Goal: Navigation & Orientation: Find specific page/section

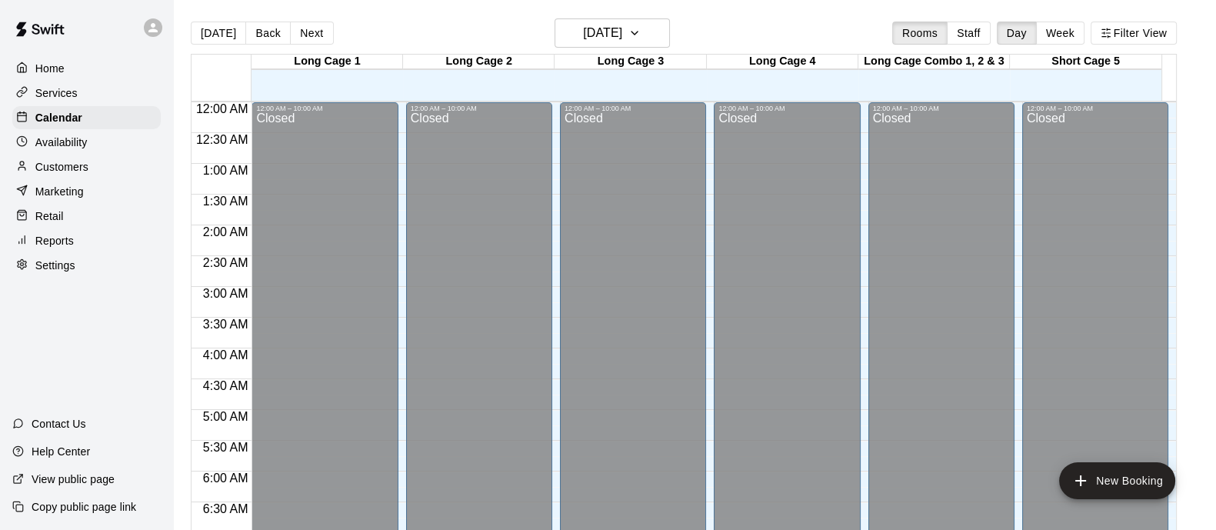
scroll to position [729, 0]
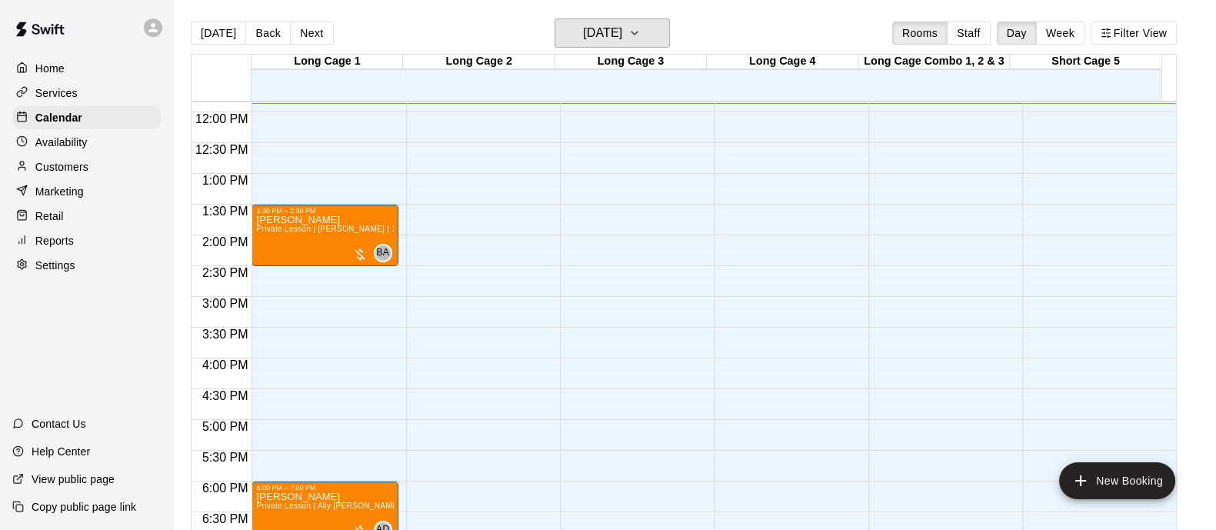
click at [652, 20] on button "[DATE]" at bounding box center [612, 32] width 115 height 29
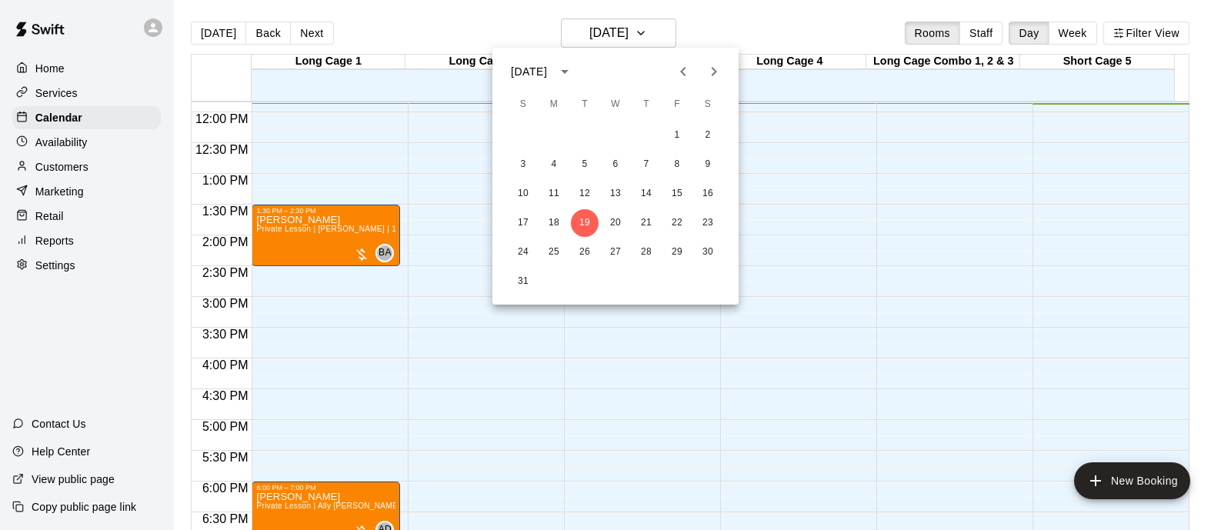
click at [712, 65] on icon "Next month" at bounding box center [714, 71] width 18 height 18
click at [579, 135] on button "2" at bounding box center [585, 136] width 28 height 28
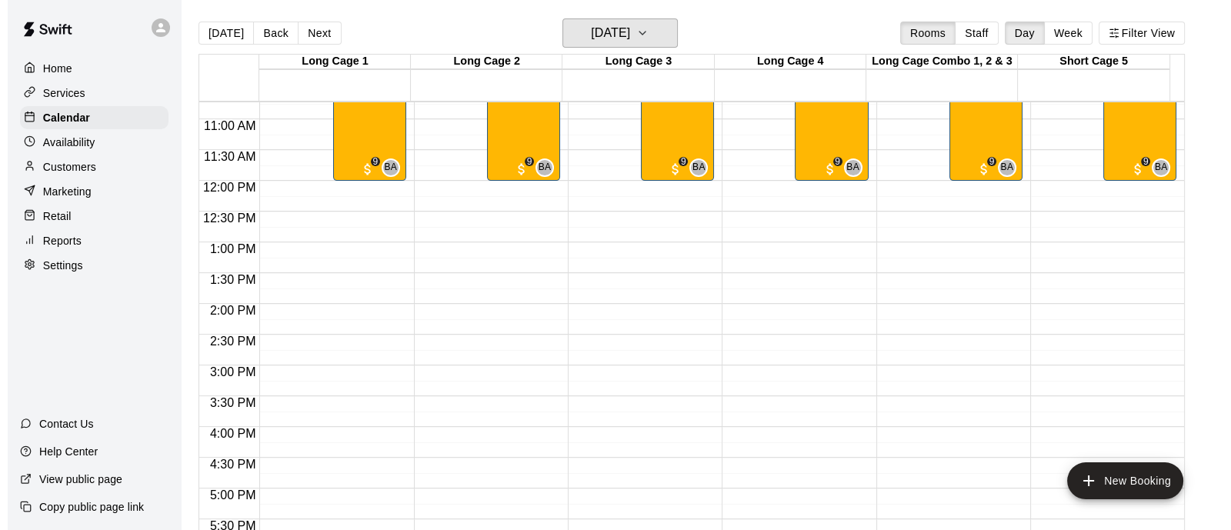
scroll to position [536, 0]
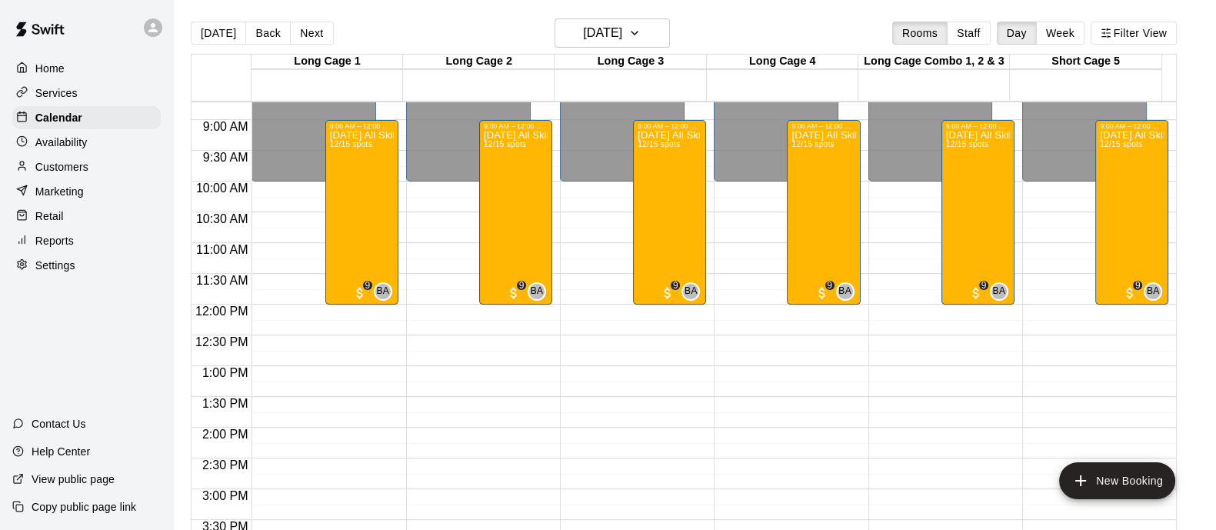
click at [523, 189] on div "[DATE] All Skills Camp 12/15 spots" at bounding box center [516, 395] width 64 height 530
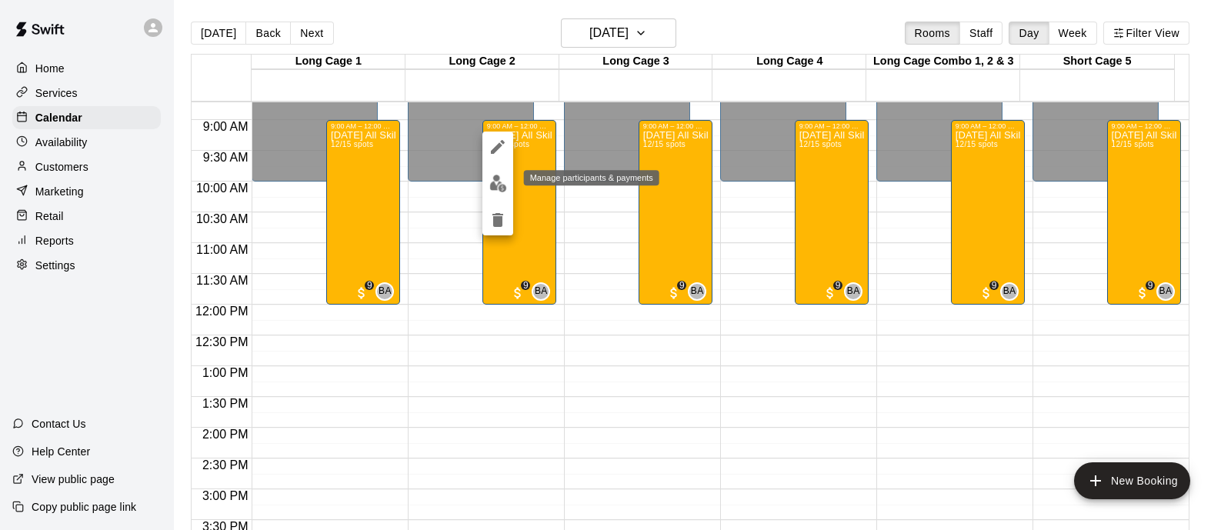
click at [500, 185] on img "edit" at bounding box center [498, 184] width 18 height 18
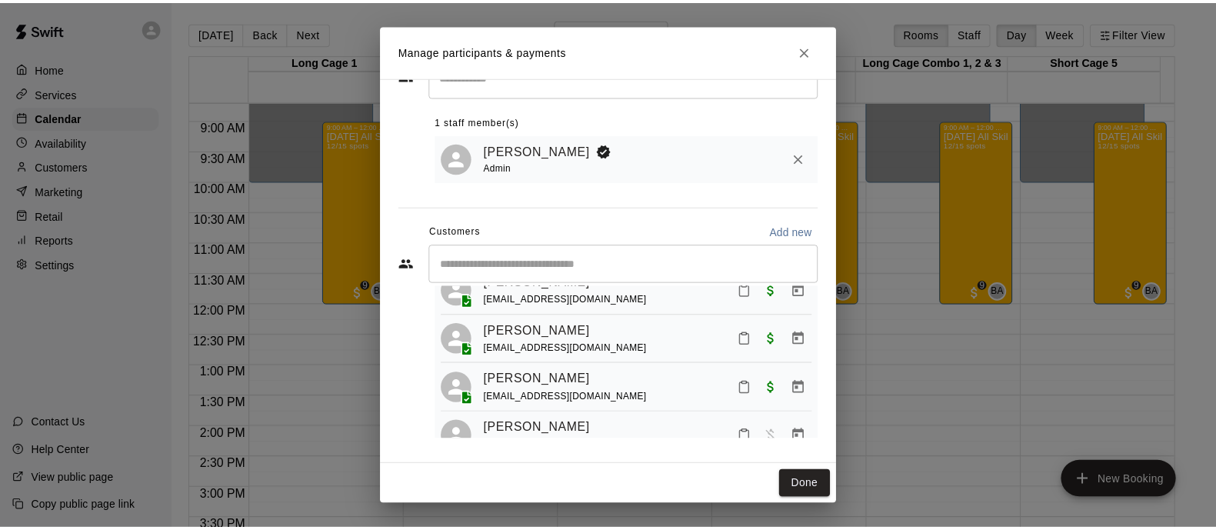
scroll to position [503, 0]
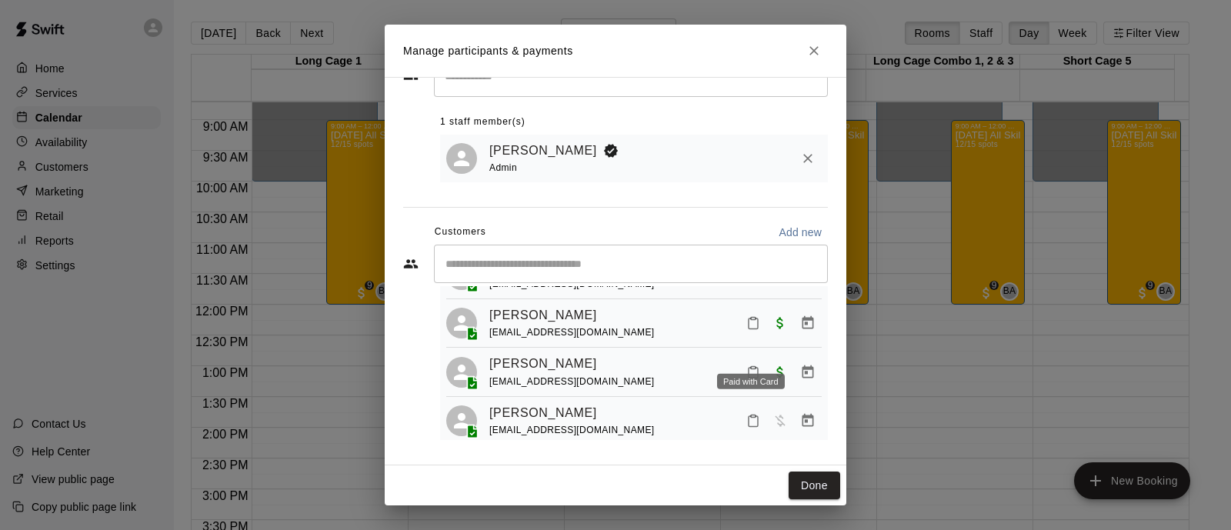
click at [766, 365] on span "Paid with Card" at bounding box center [780, 371] width 28 height 13
click at [800, 365] on icon "Manage bookings & payment" at bounding box center [807, 372] width 15 height 15
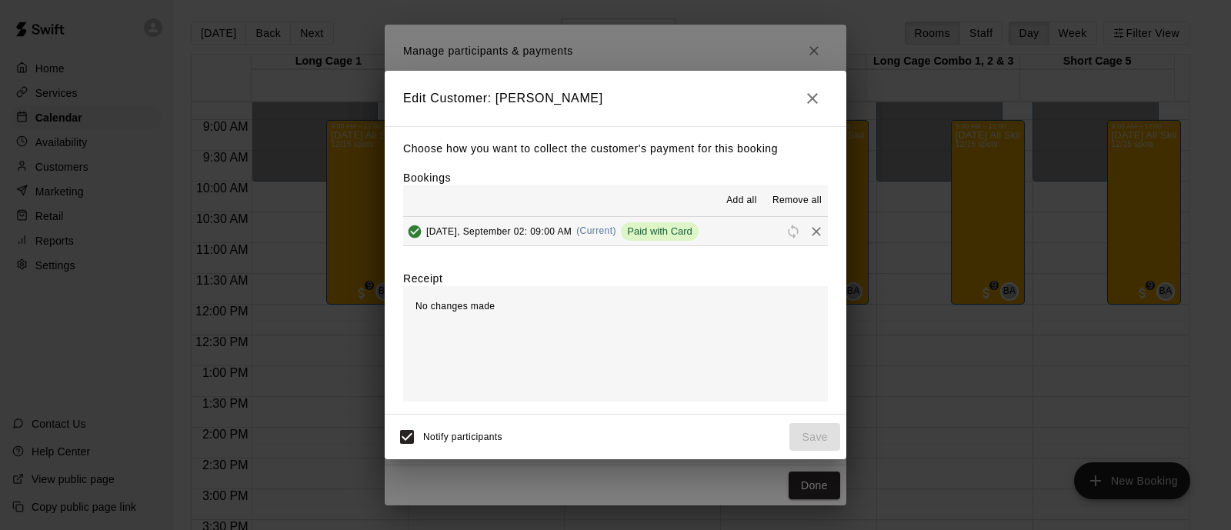
click at [706, 232] on button "[DATE], September 02: 09:00 AM (Current) Paid with Card" at bounding box center [615, 231] width 425 height 28
click at [809, 233] on icon "Remove" at bounding box center [816, 231] width 15 height 15
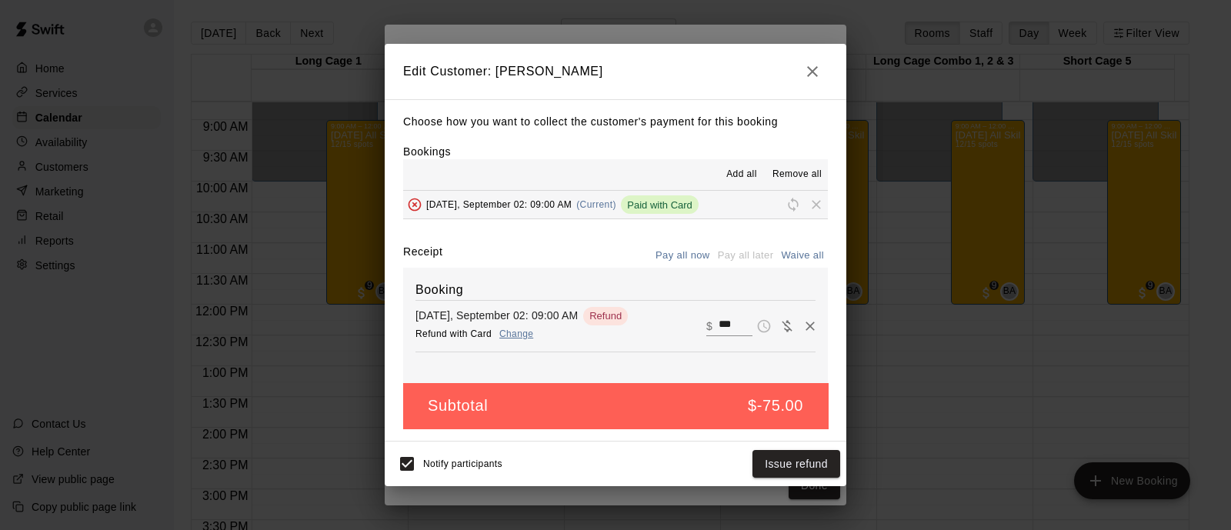
click at [815, 72] on icon "button" at bounding box center [812, 71] width 18 height 18
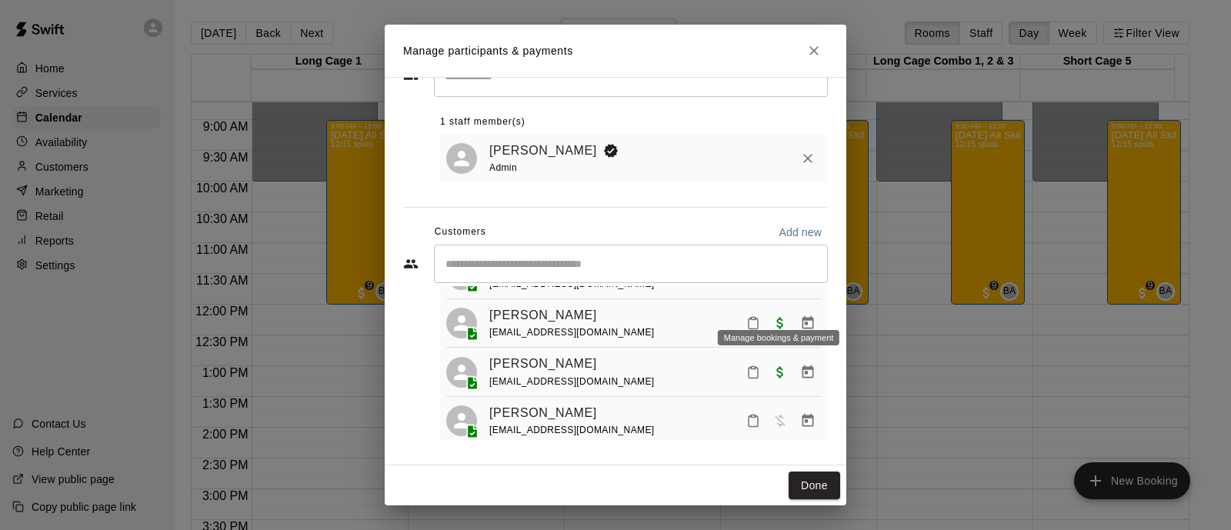
click at [802, 316] on icon "Manage bookings & payment" at bounding box center [808, 322] width 12 height 13
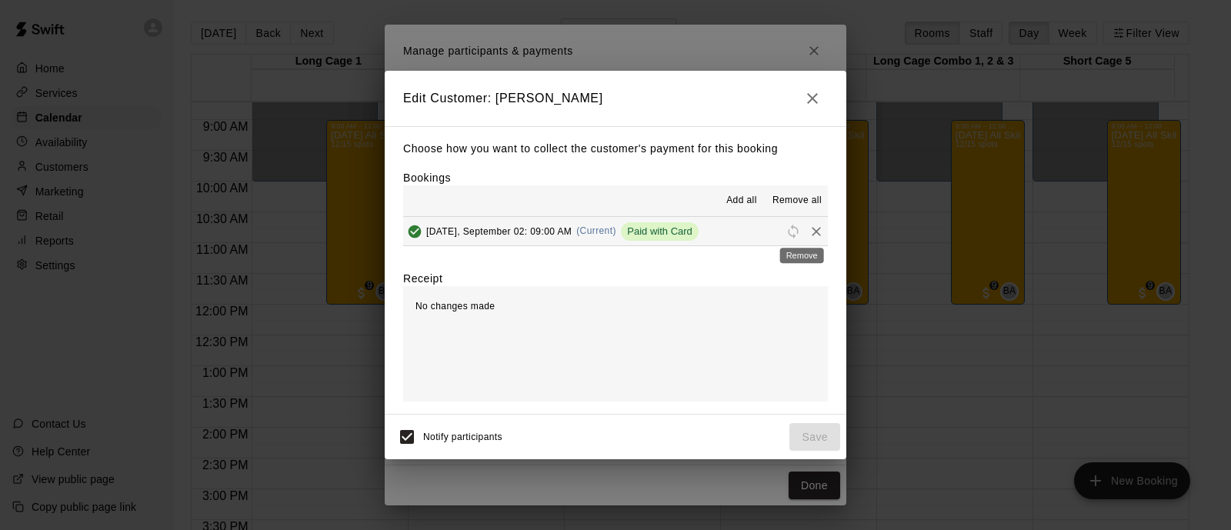
click at [809, 229] on icon "Remove" at bounding box center [816, 231] width 15 height 15
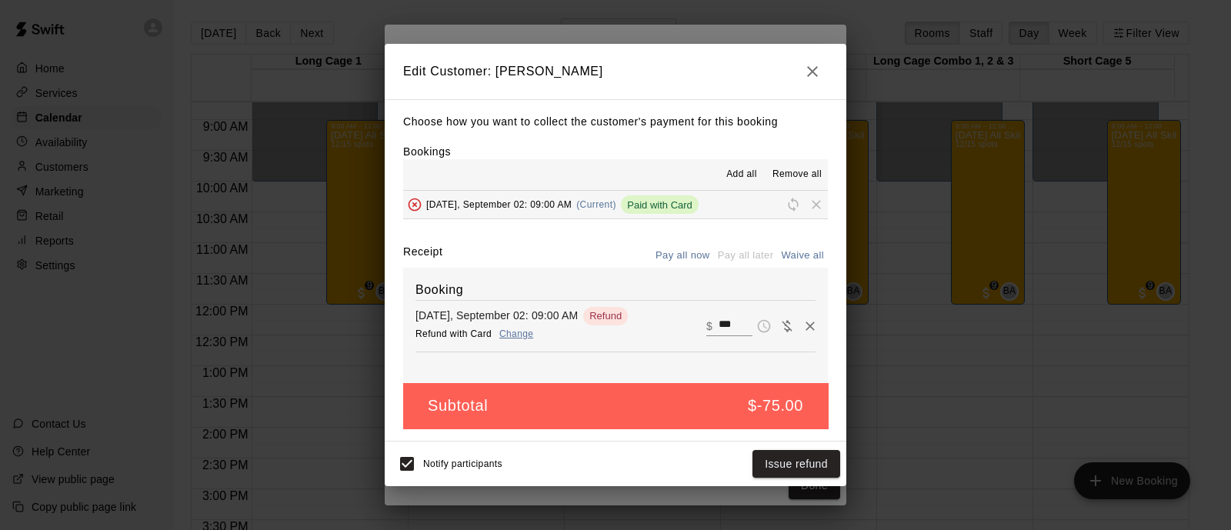
click at [819, 78] on icon "button" at bounding box center [812, 71] width 18 height 18
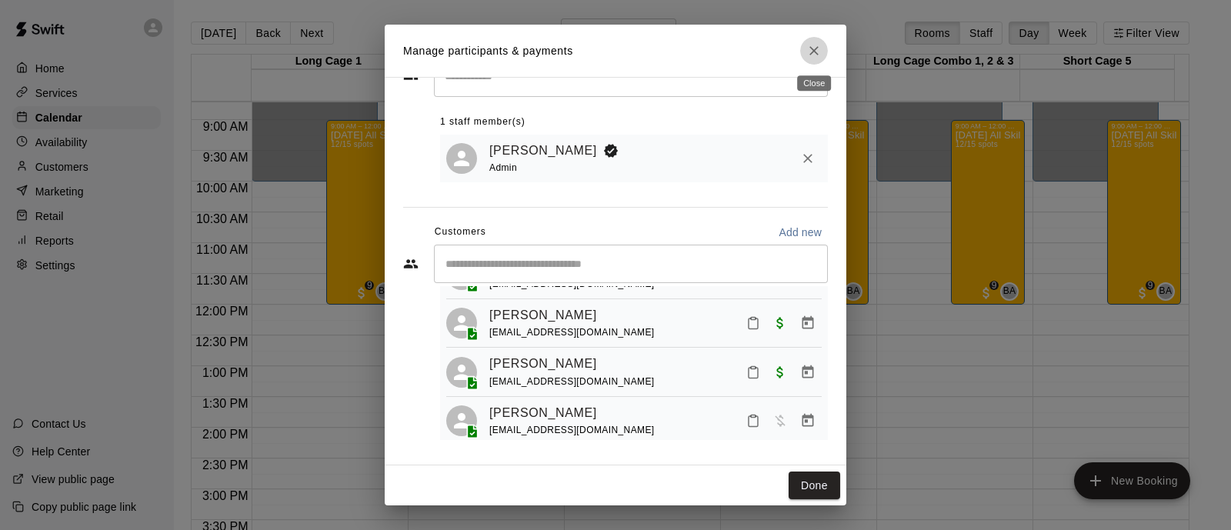
click at [812, 62] on button "Close" at bounding box center [814, 51] width 28 height 28
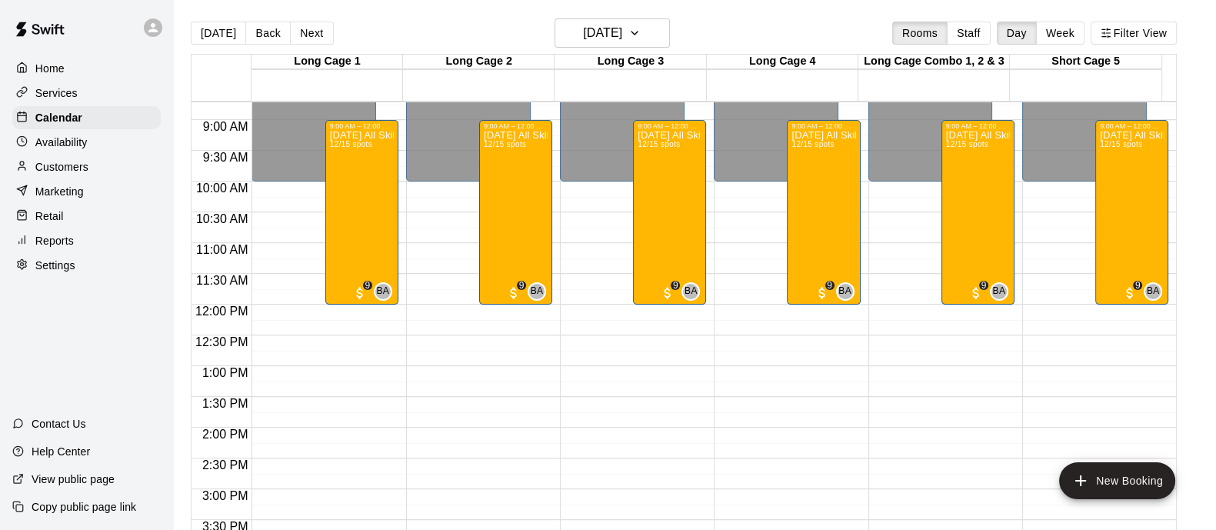
click at [65, 95] on p "Services" at bounding box center [56, 92] width 42 height 15
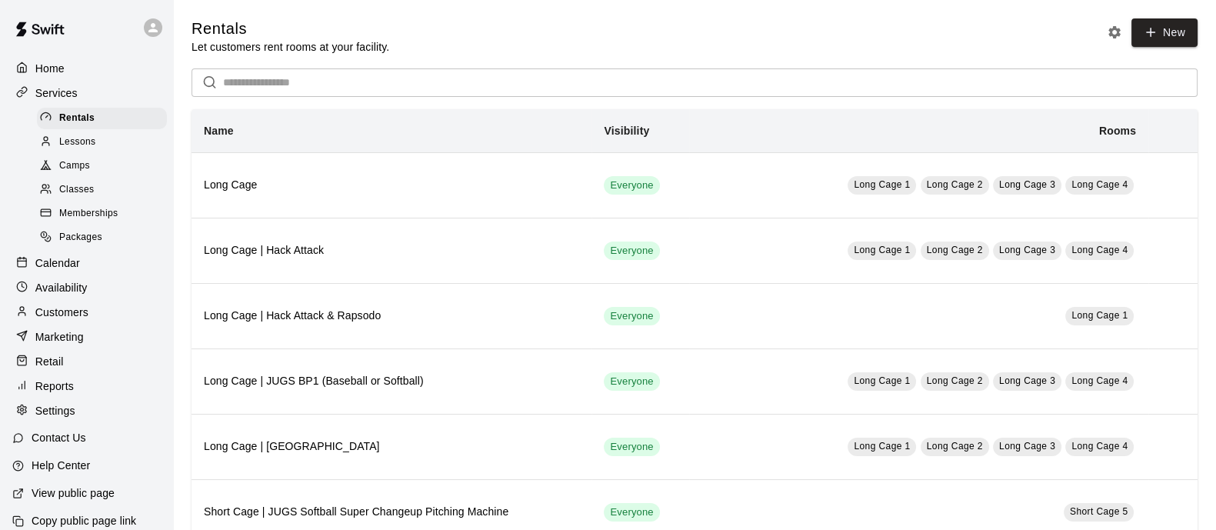
click at [98, 165] on div "Camps" at bounding box center [102, 166] width 130 height 22
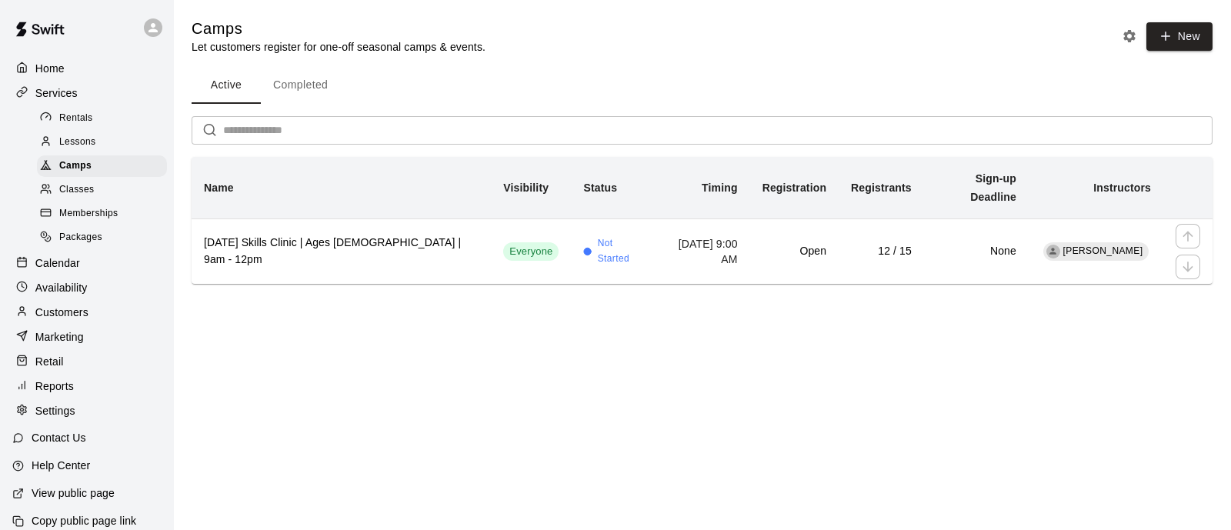
click at [417, 257] on h6 "[DATE] Skills Clinic | Ages [DEMOGRAPHIC_DATA] | 9am - 12pm" at bounding box center [341, 252] width 275 height 34
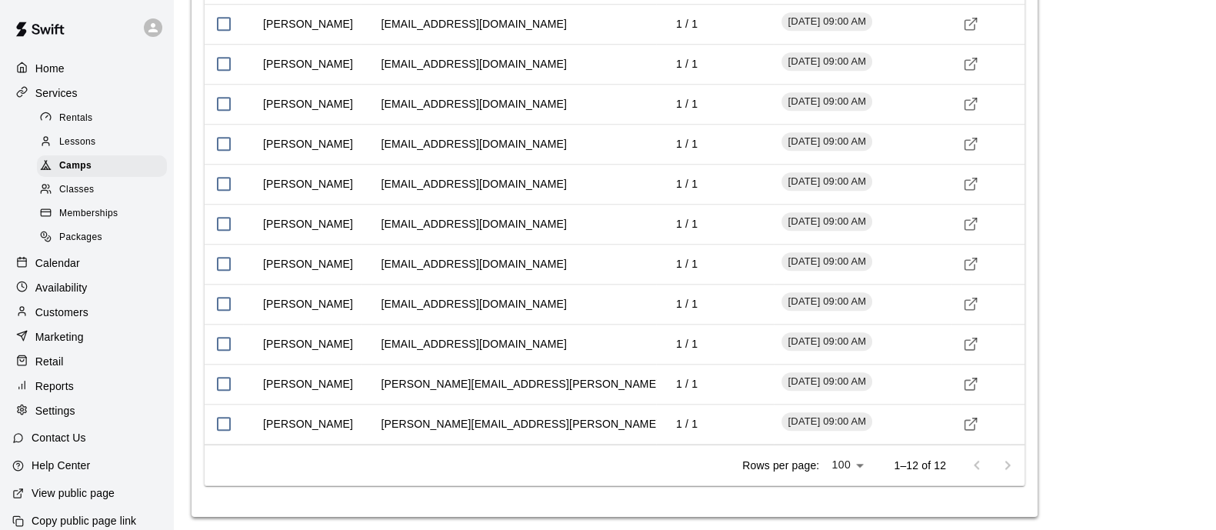
scroll to position [1492, 0]
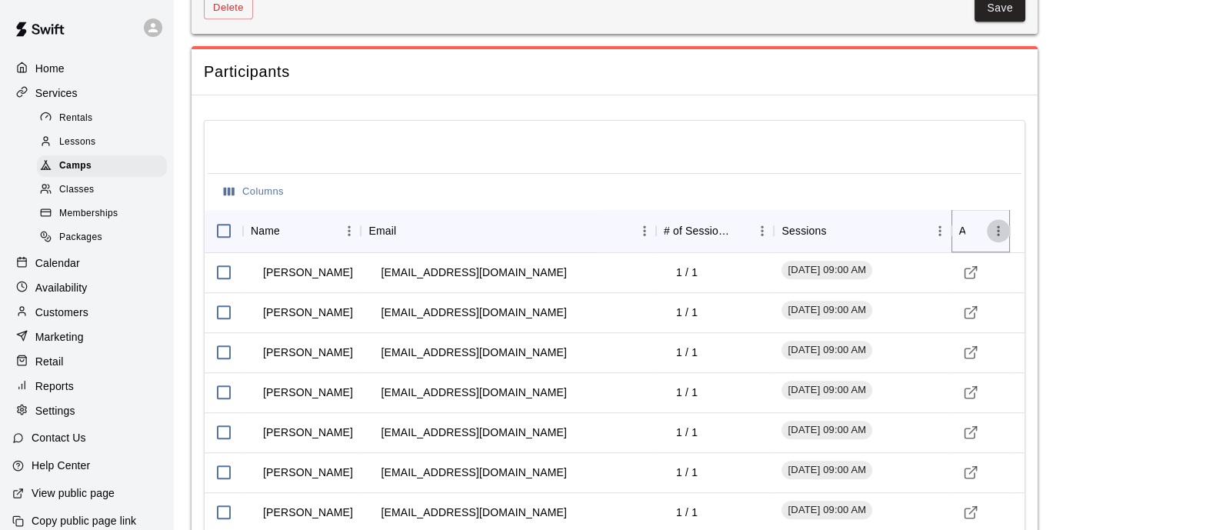
click at [998, 226] on icon "Menu" at bounding box center [999, 231] width 2 height 10
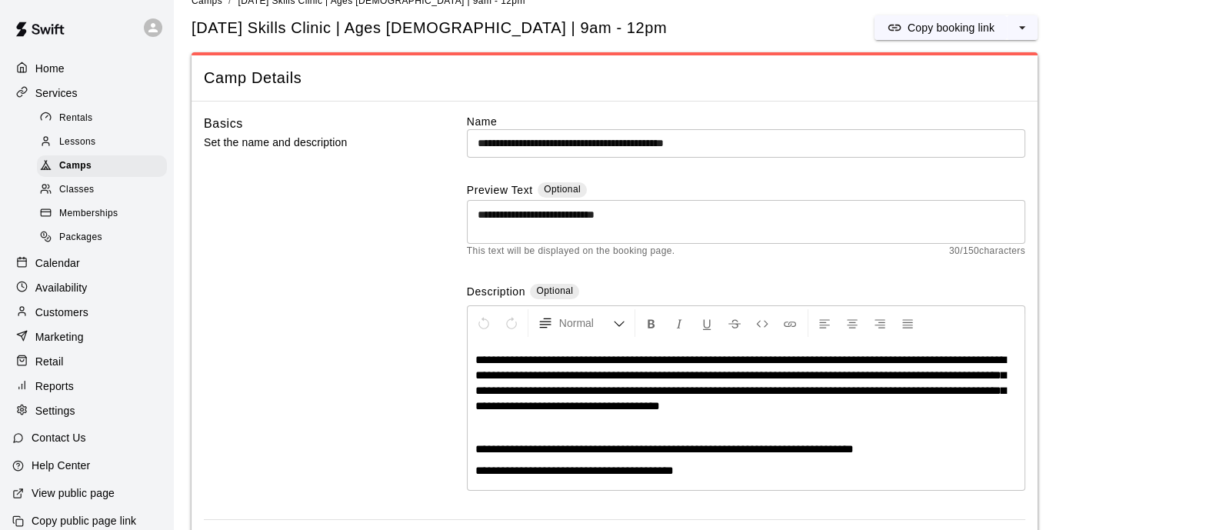
scroll to position [0, 0]
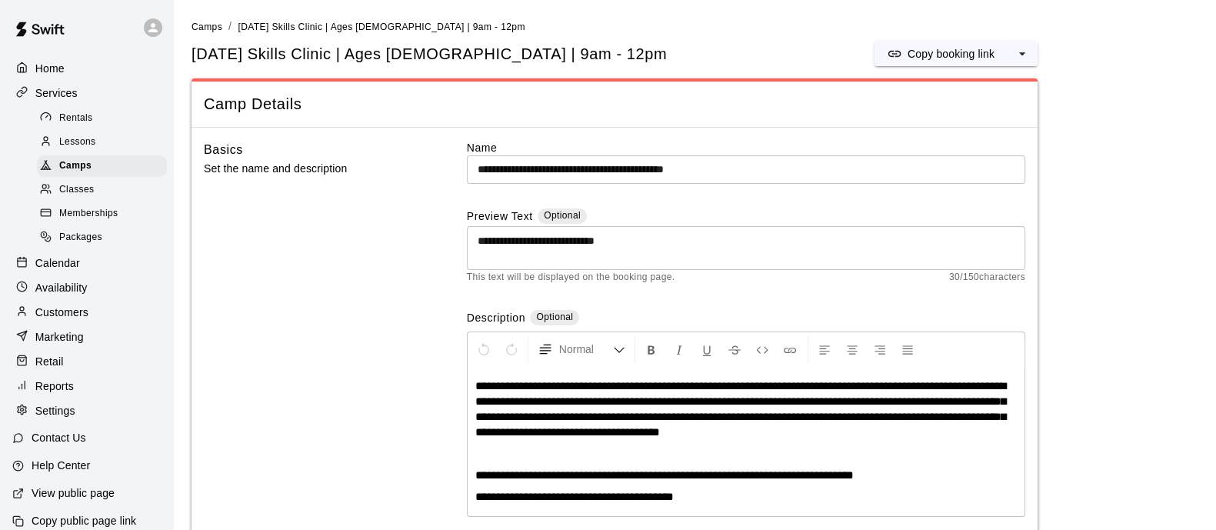
click at [89, 218] on span "Memberships" at bounding box center [88, 213] width 58 height 15
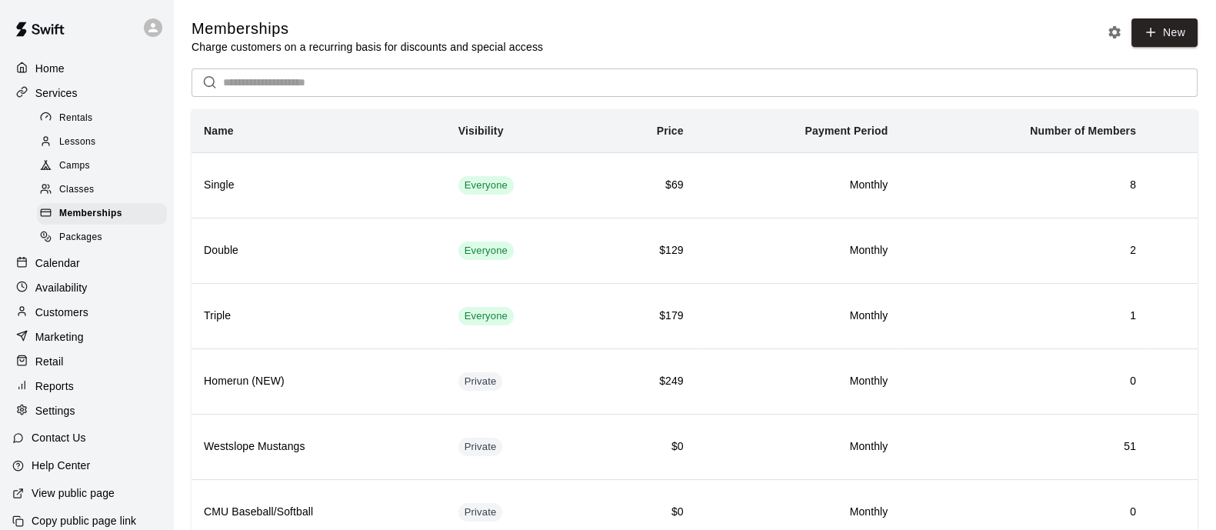
click at [59, 345] on p "Marketing" at bounding box center [59, 336] width 48 height 15
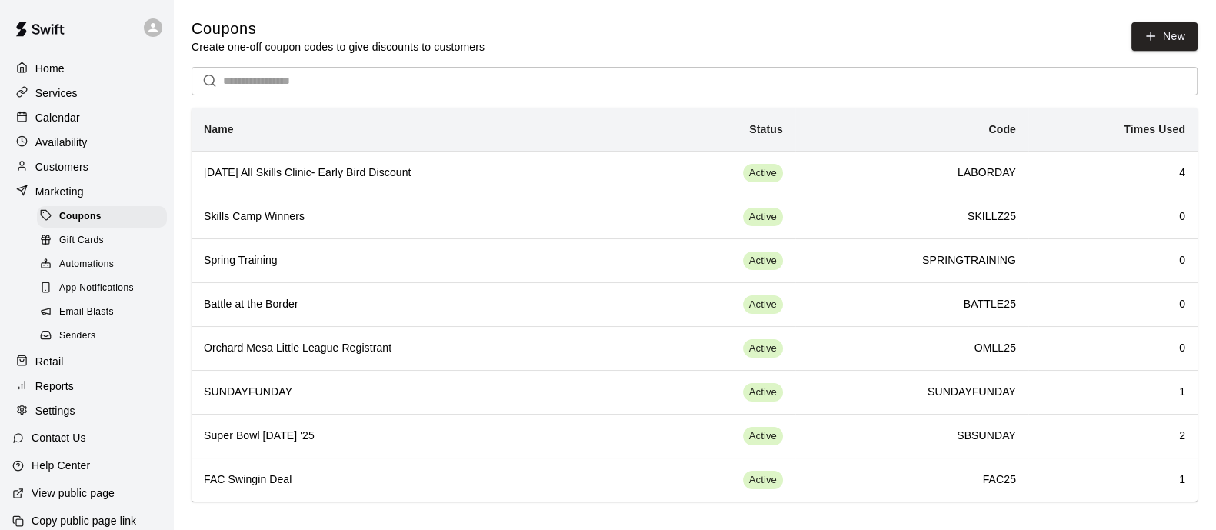
click at [519, 169] on h6 "[DATE] All Skills Clinic- Early Bird Discount" at bounding box center [420, 173] width 432 height 17
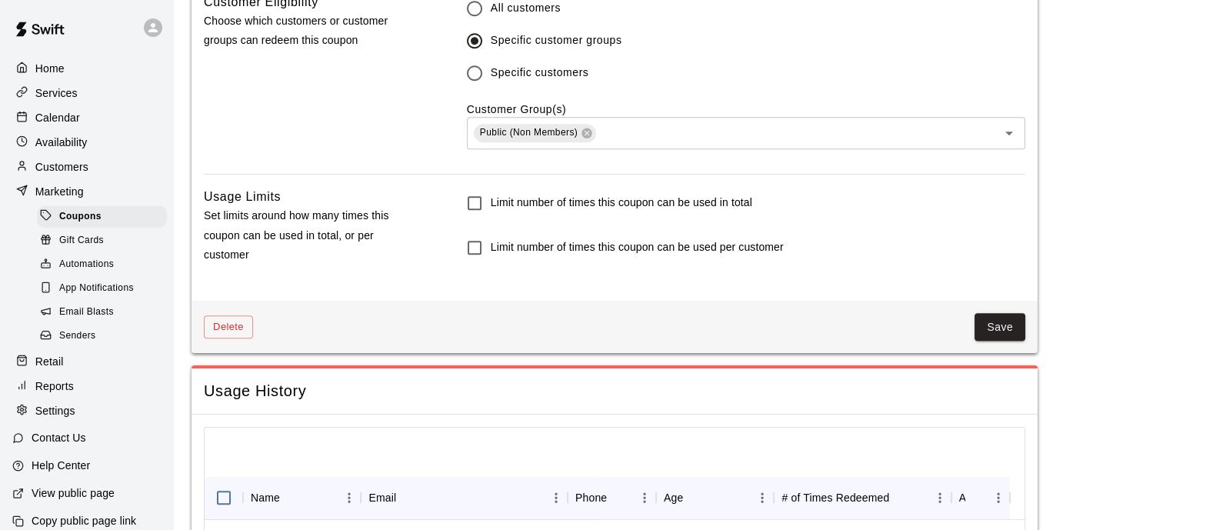
scroll to position [599, 0]
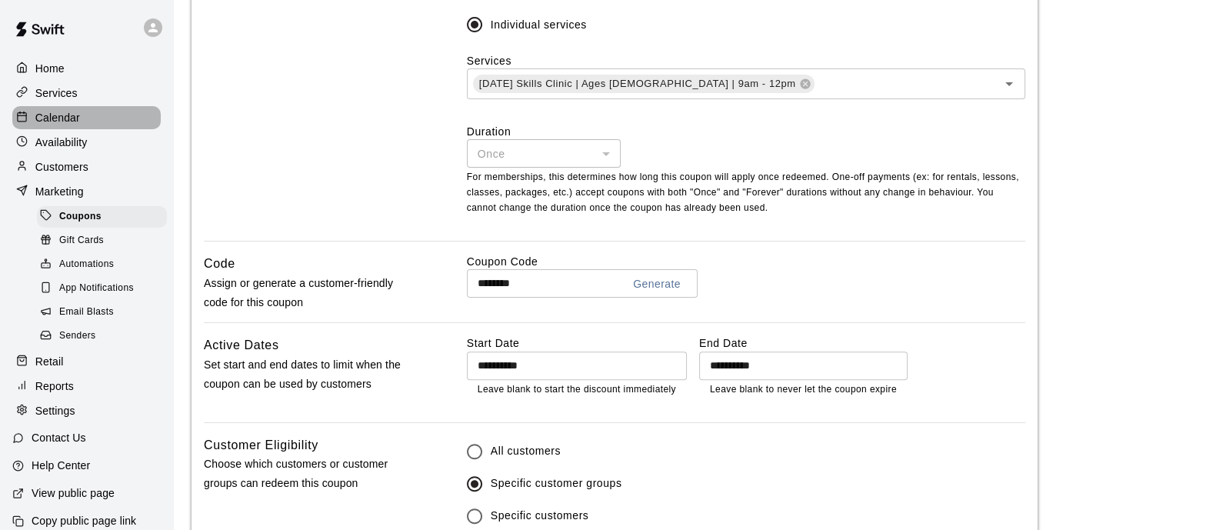
click at [95, 112] on div "Calendar" at bounding box center [86, 117] width 148 height 23
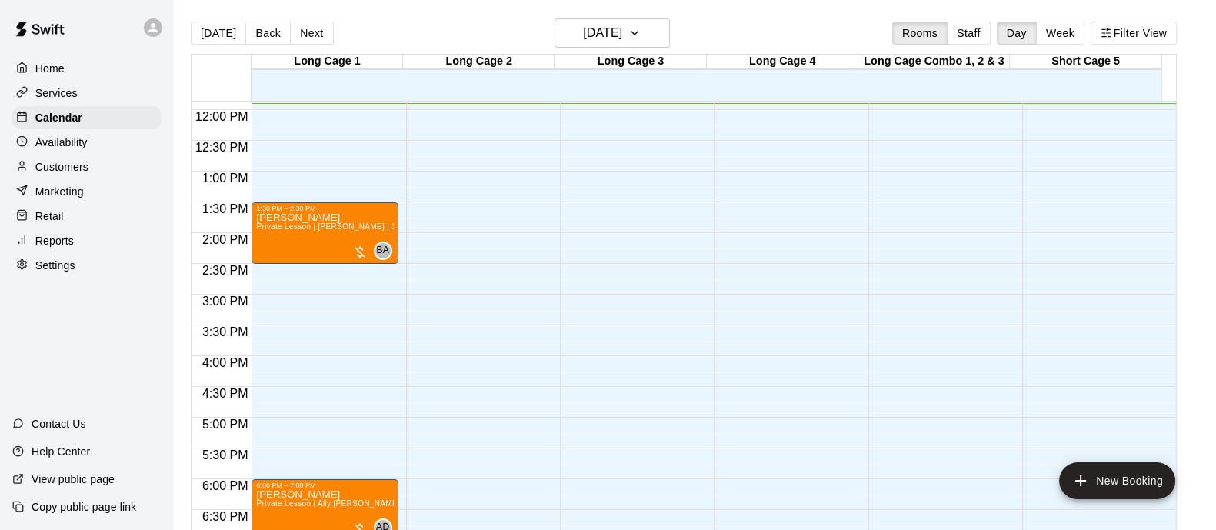
scroll to position [827, 0]
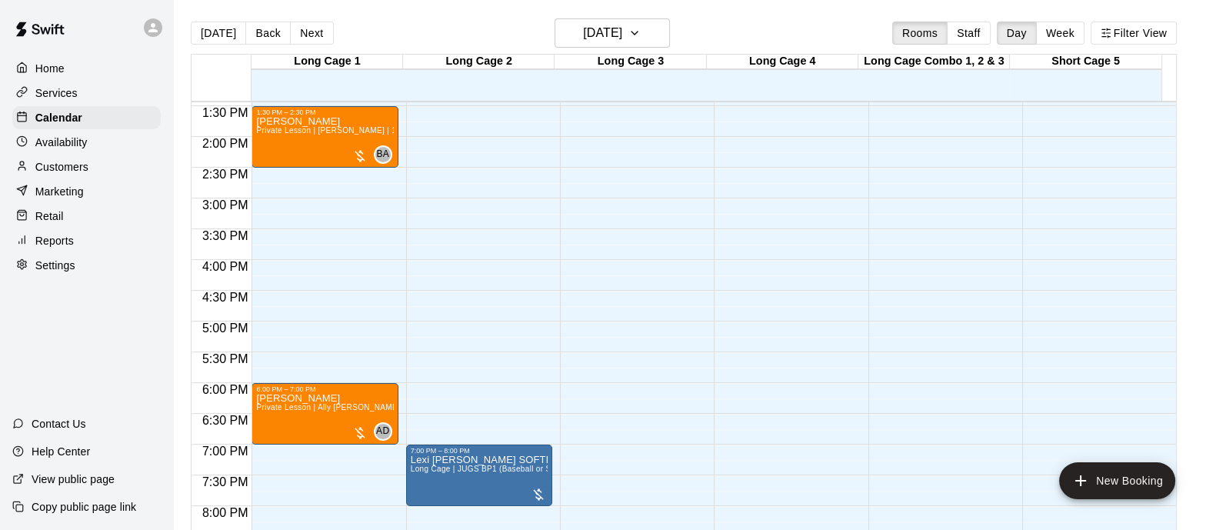
click at [302, 28] on button "Next" at bounding box center [311, 33] width 43 height 23
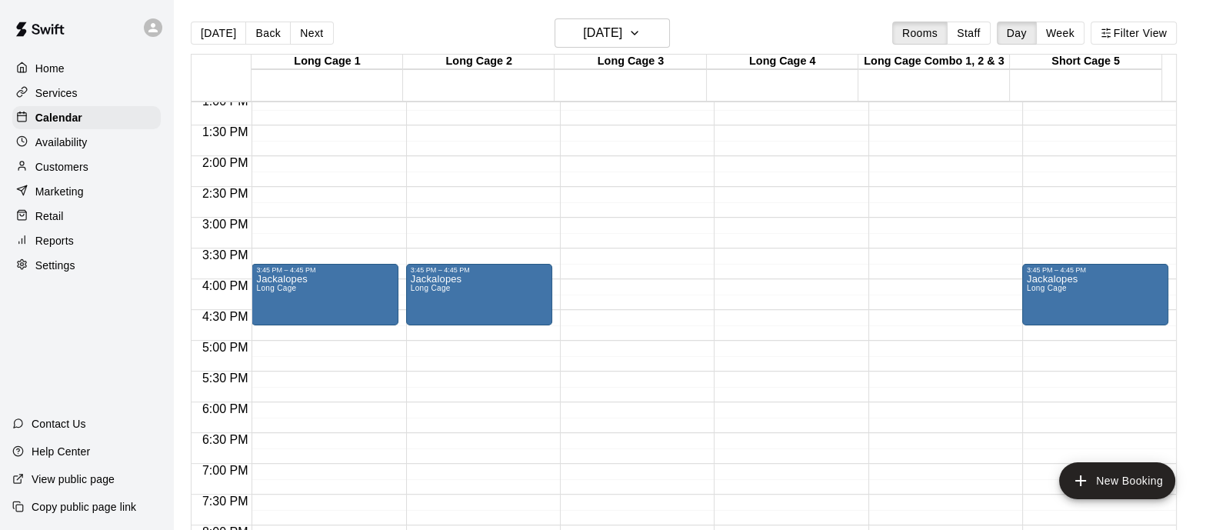
scroll to position [923, 0]
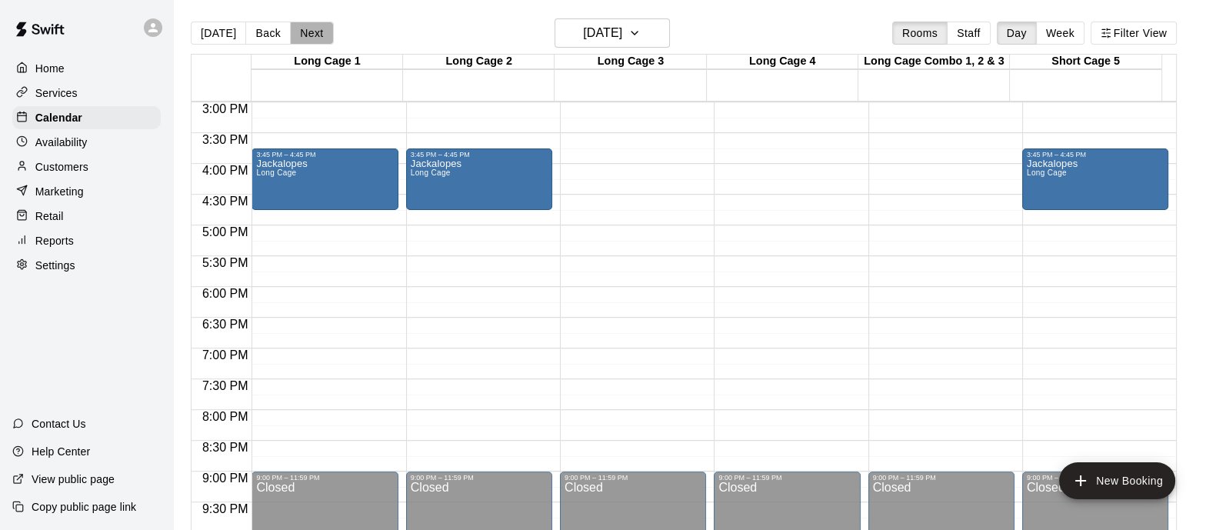
click at [309, 31] on button "Next" at bounding box center [311, 33] width 43 height 23
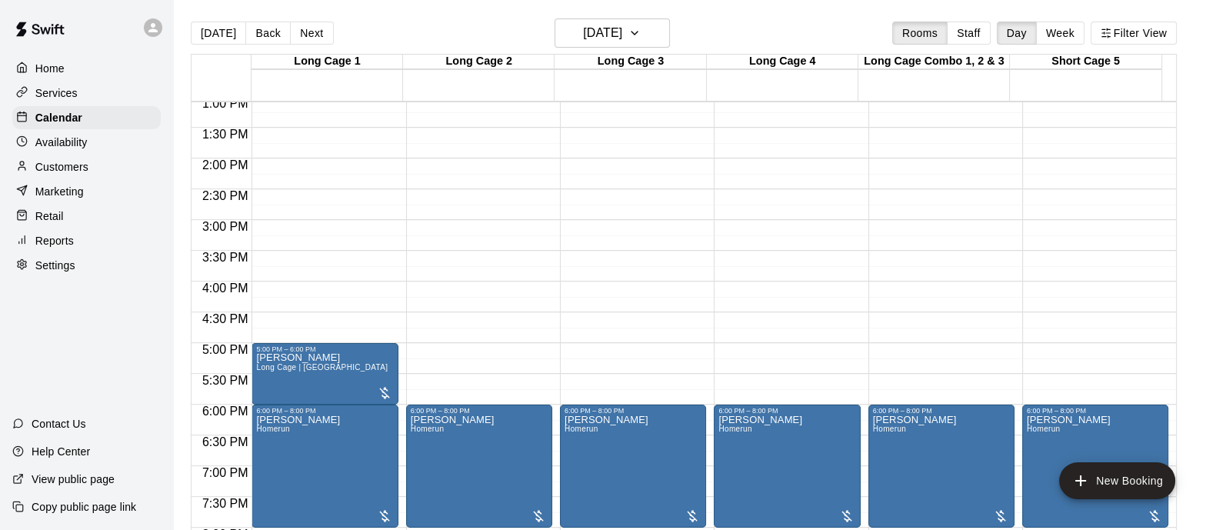
scroll to position [827, 0]
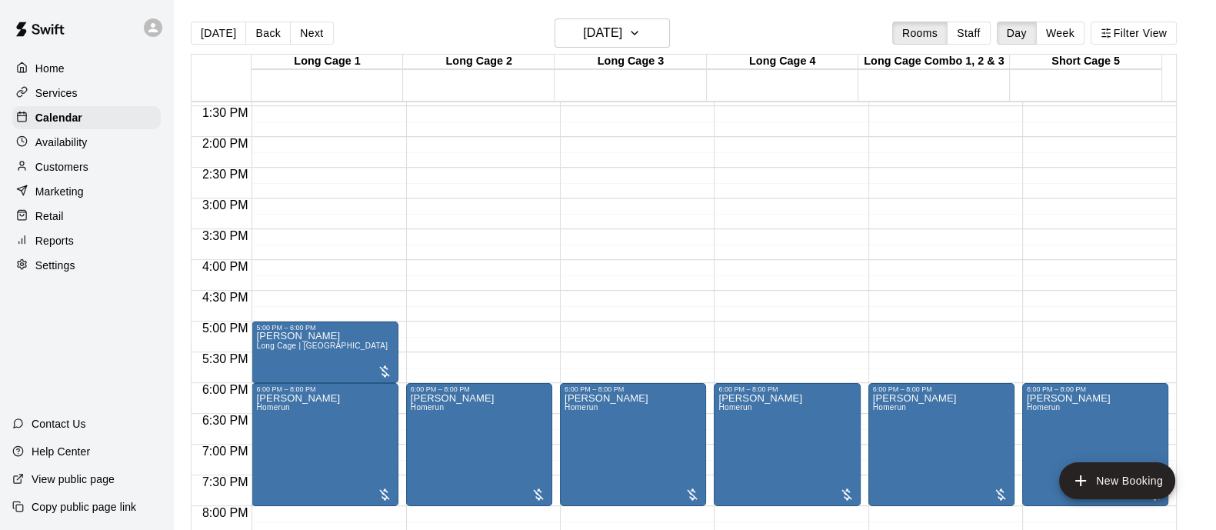
drag, startPoint x: 436, startPoint y: 259, endPoint x: 415, endPoint y: 269, distance: 23.1
click at [434, 261] on div "12:00 AM – 10:00 AM Closed 6:00 PM – 8:00 PM [PERSON_NAME] 9:00 PM – 11:59 PM C…" at bounding box center [479, 13] width 146 height 1477
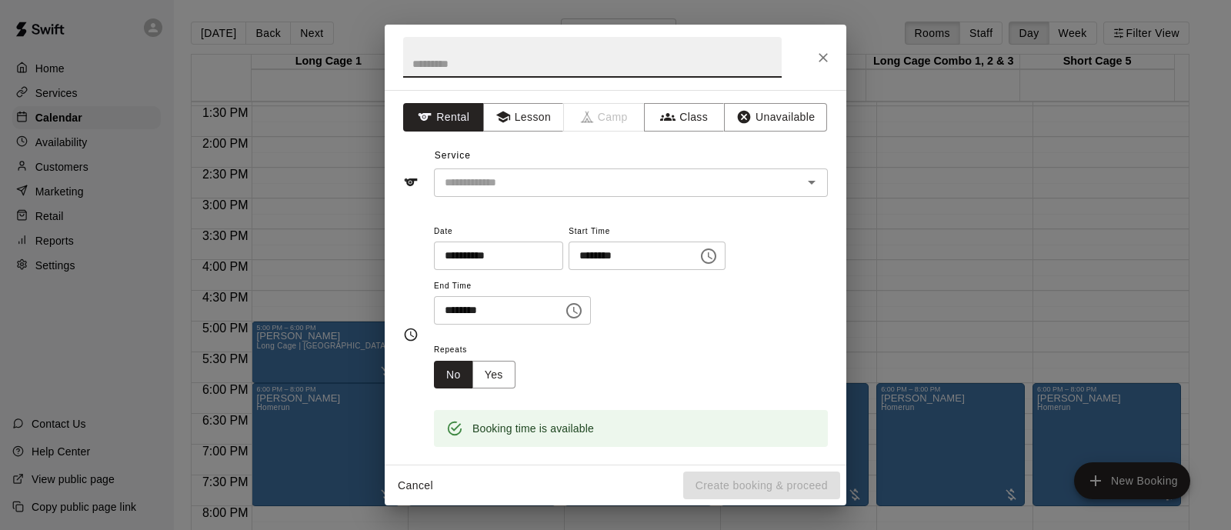
drag, startPoint x: 823, startPoint y: 62, endPoint x: 764, endPoint y: 91, distance: 66.1
click at [822, 62] on icon "Close" at bounding box center [822, 57] width 15 height 15
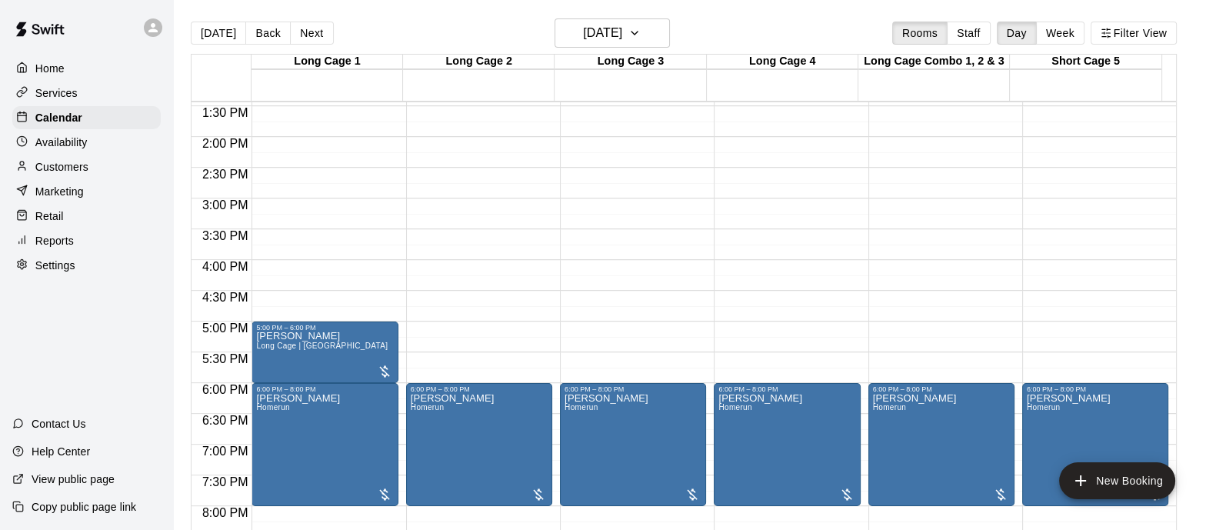
click at [204, 31] on button "[DATE]" at bounding box center [218, 33] width 55 height 23
